Goal: Task Accomplishment & Management: Manage account settings

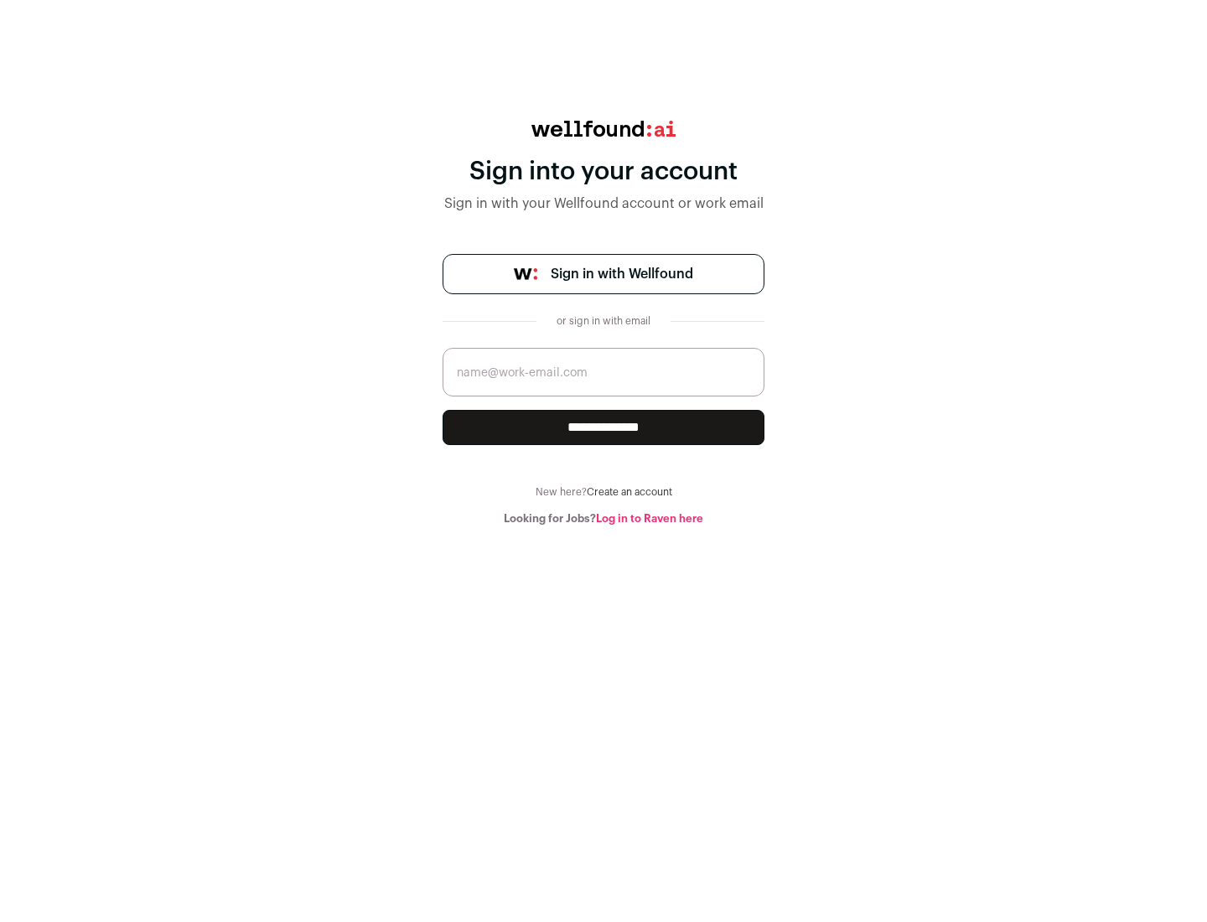
click at [621, 274] on span "Sign in with Wellfound" at bounding box center [622, 274] width 142 height 20
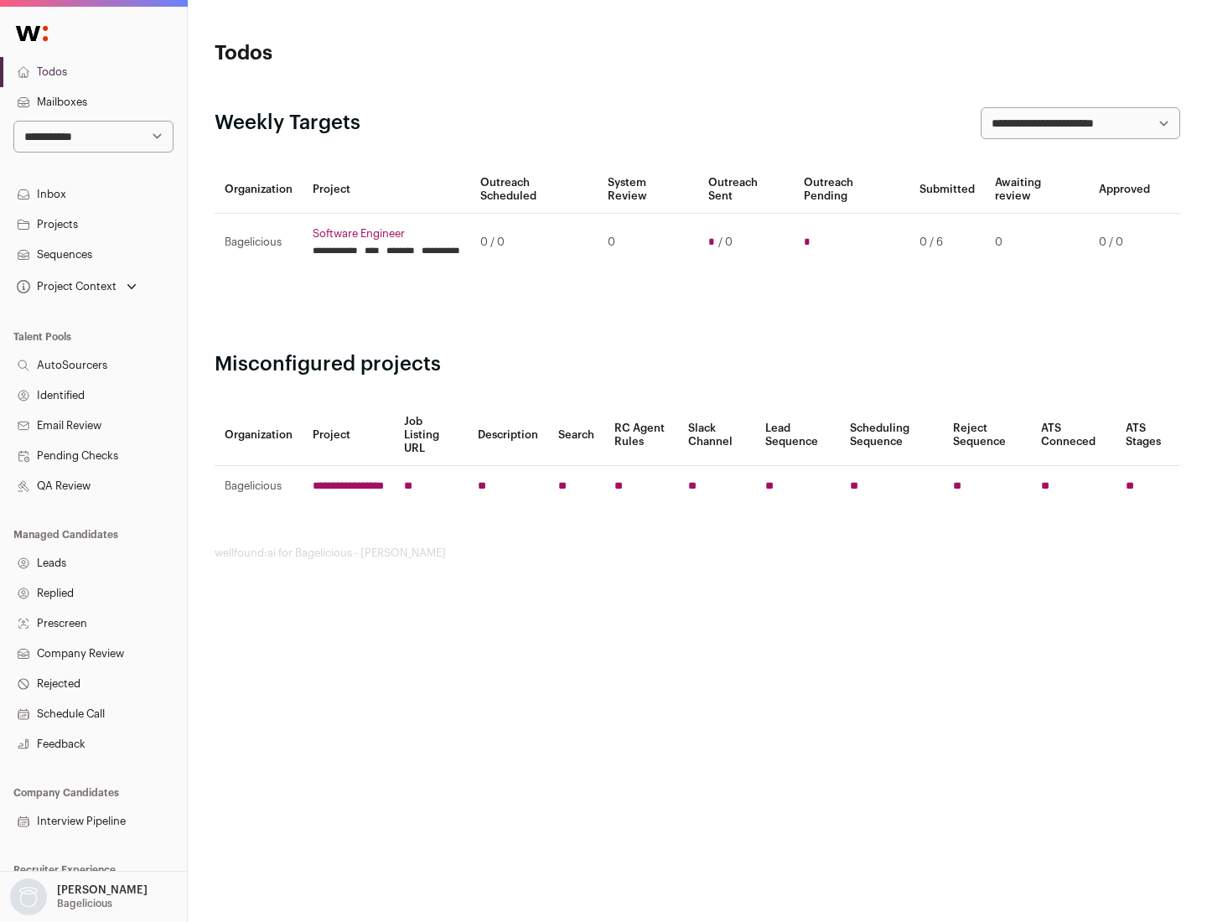
click at [93, 224] on link "Projects" at bounding box center [93, 225] width 187 height 30
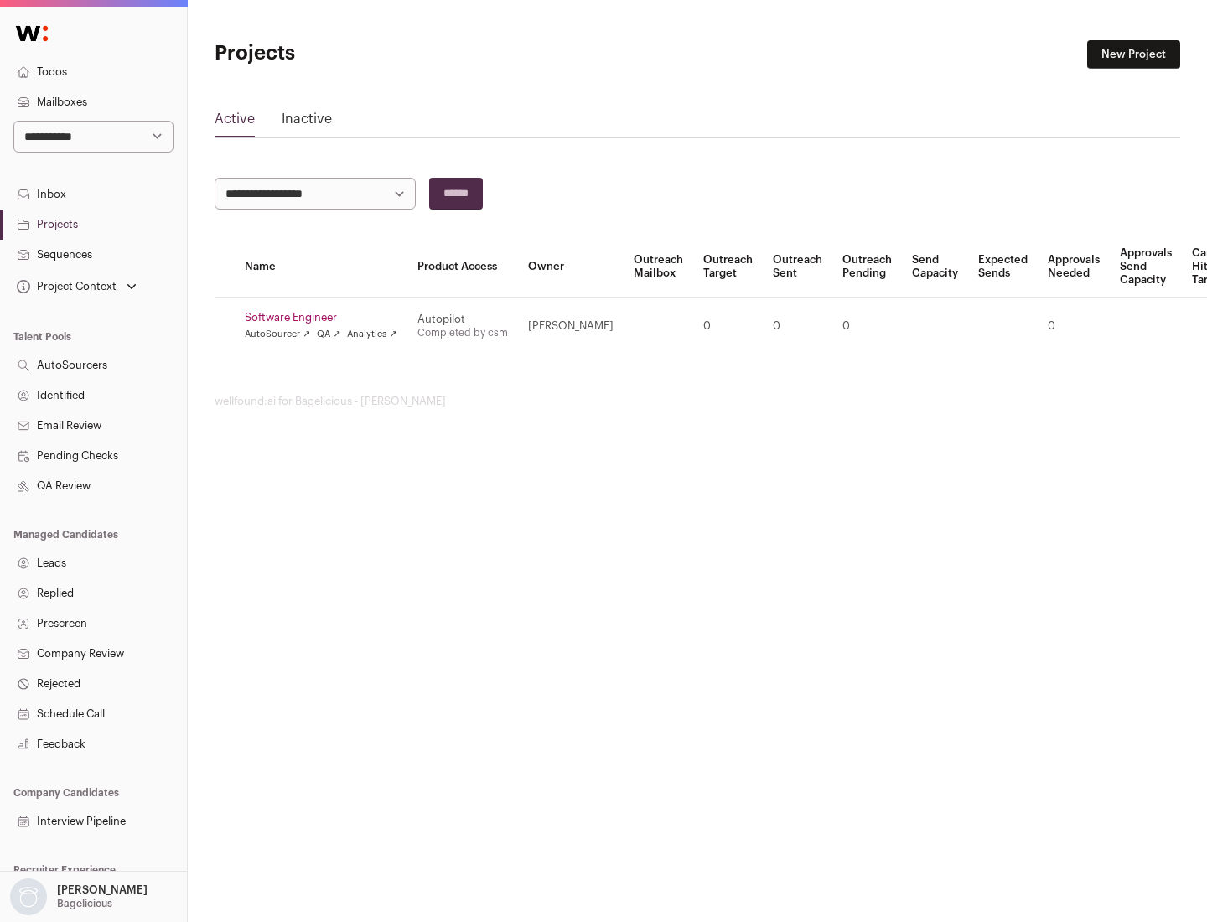
click at [326, 318] on link "Software Engineer" at bounding box center [321, 317] width 153 height 13
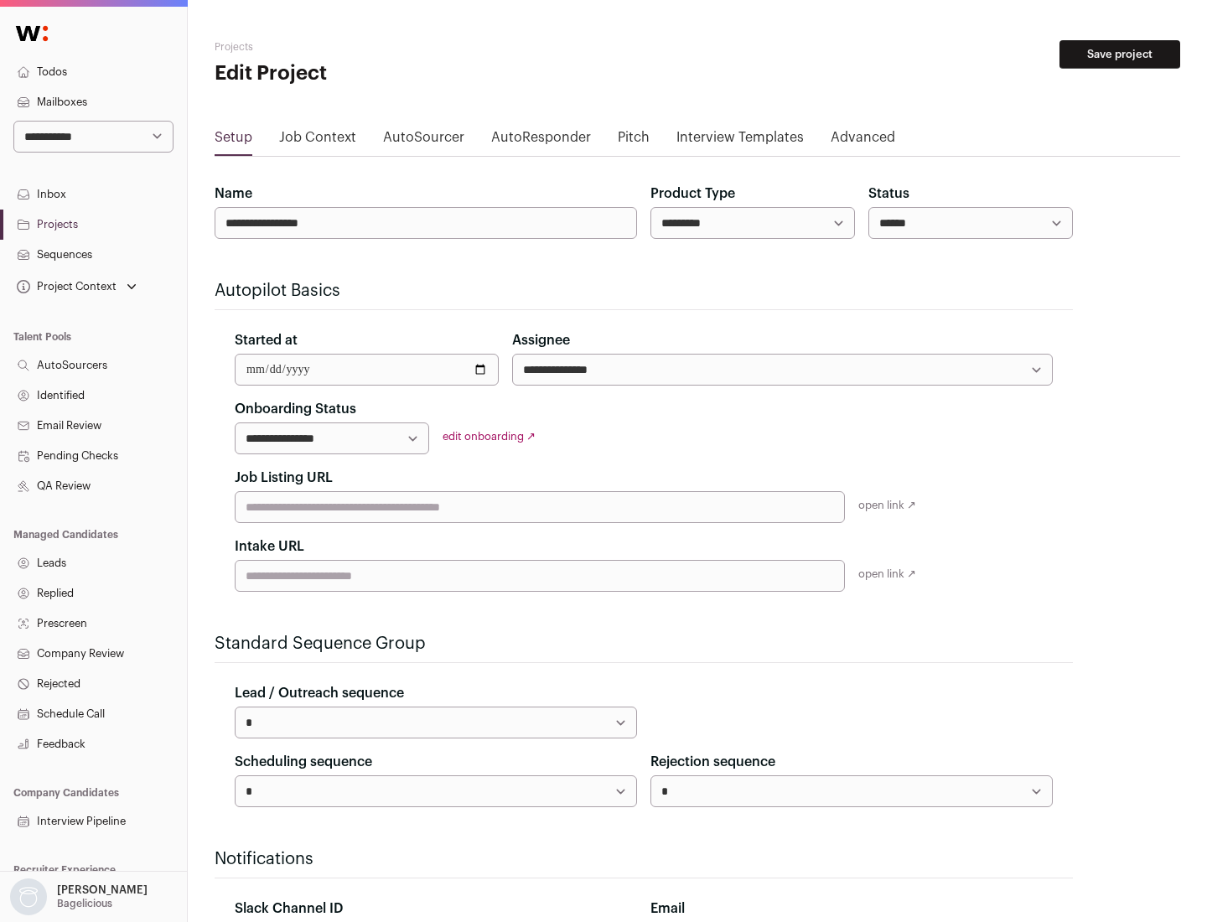
click at [1120, 54] on button "Save project" at bounding box center [1119, 54] width 121 height 28
